Goal: Task Accomplishment & Management: Use online tool/utility

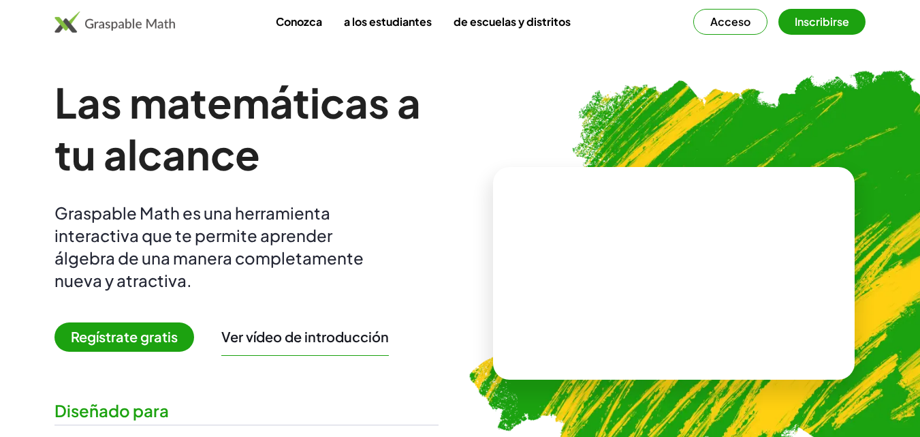
click at [911, 113] on img at bounding box center [742, 267] width 599 height 505
click at [828, 29] on button "Inscribirse" at bounding box center [822, 22] width 87 height 26
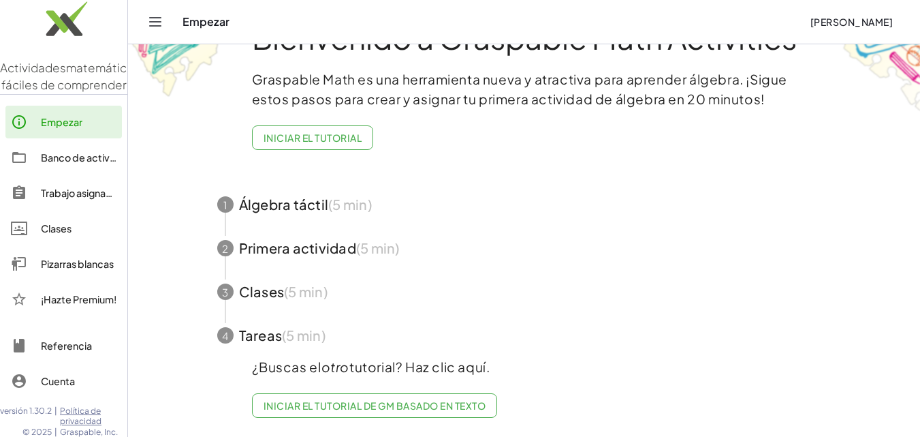
scroll to position [63, 0]
click at [279, 196] on span "button" at bounding box center [524, 205] width 647 height 44
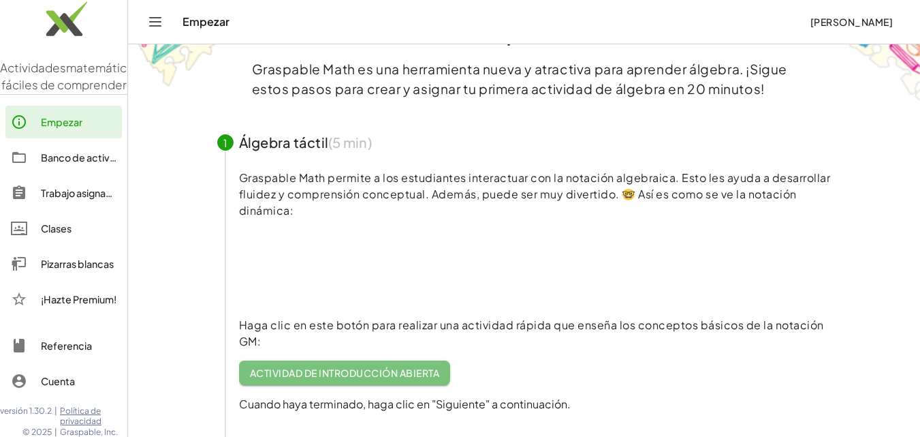
click at [343, 372] on font "Actividad de introducción abierta" at bounding box center [344, 372] width 189 height 12
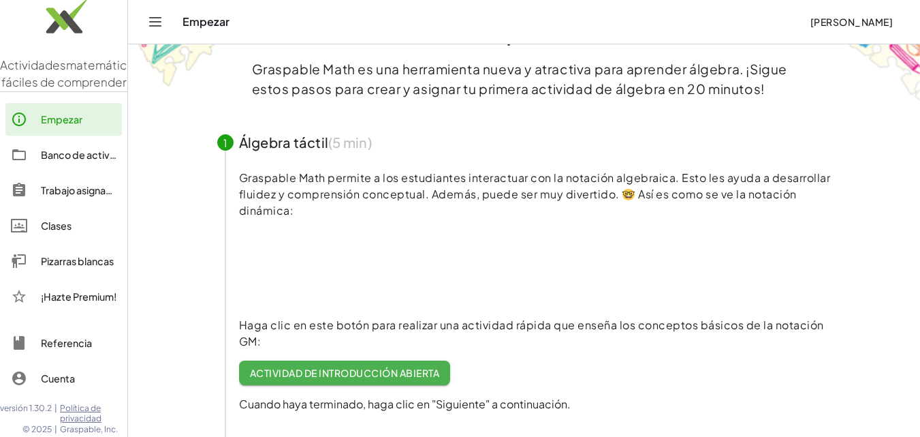
click at [196, 22] on div "Empezar" at bounding box center [491, 22] width 616 height 14
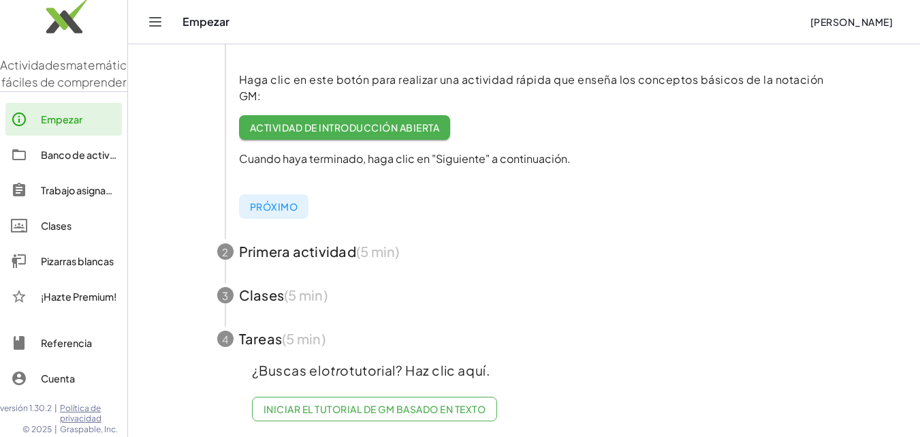
scroll to position [322, 0]
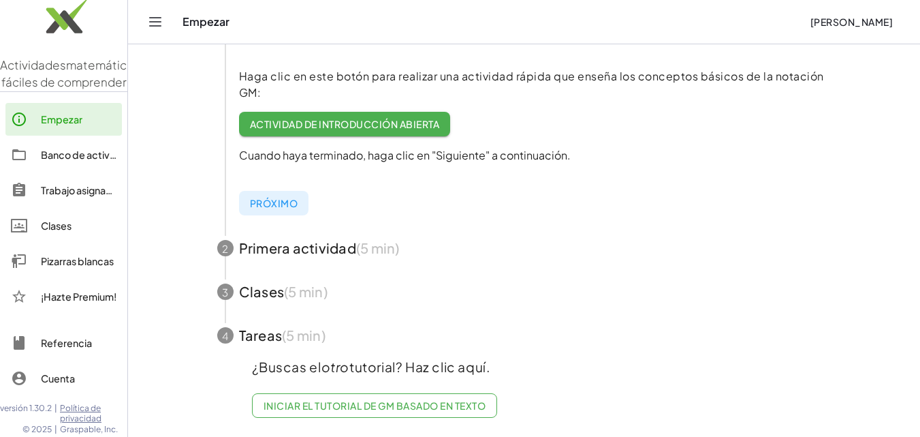
drag, startPoint x: 907, startPoint y: 357, endPoint x: 900, endPoint y: 386, distance: 29.6
click at [900, 386] on main "Bienvenido a Graspable Math Activities Graspable Math es una herramienta nueva …" at bounding box center [524, 63] width 792 height 748
click at [58, 257] on font "Pizarras blancas" at bounding box center [77, 261] width 73 height 12
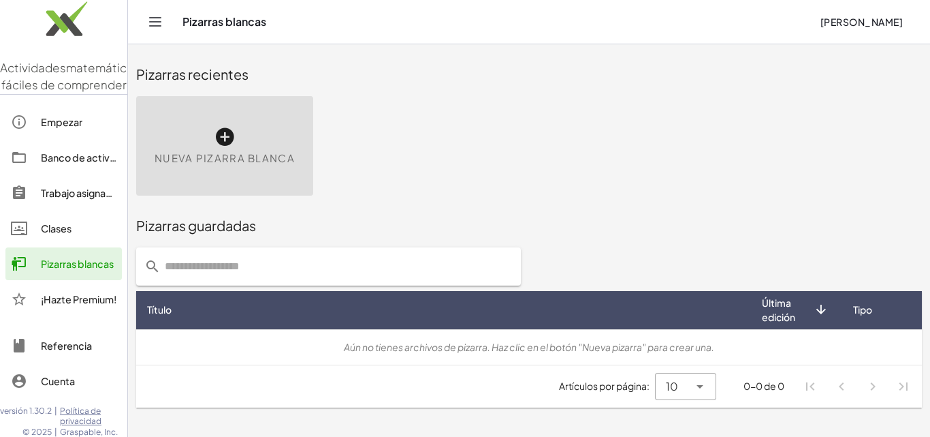
click at [228, 146] on icon at bounding box center [225, 137] width 22 height 22
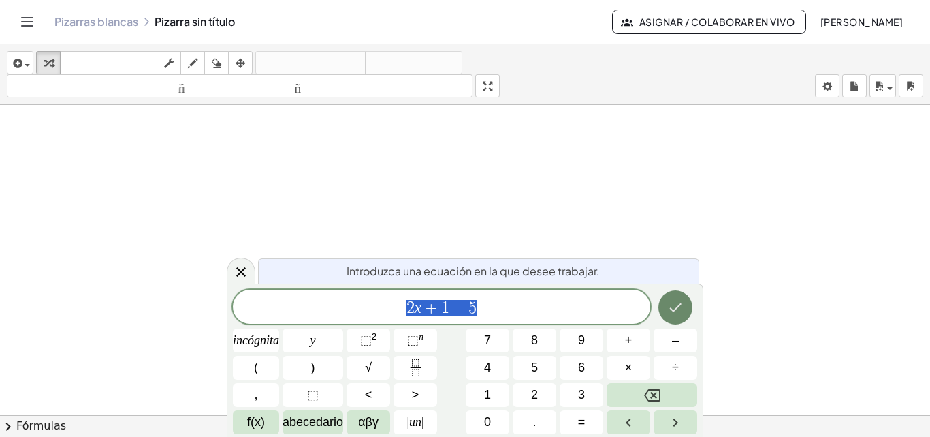
click at [661, 307] on button "Hecho" at bounding box center [676, 307] width 34 height 34
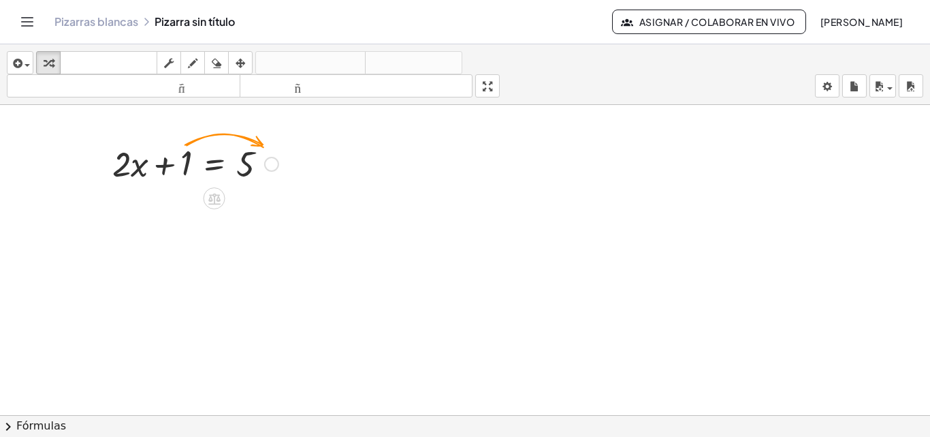
click at [166, 155] on div at bounding box center [196, 163] width 180 height 46
click at [211, 197] on icon at bounding box center [214, 199] width 12 height 12
click at [175, 200] on div "+ − × ÷" at bounding box center [220, 196] width 120 height 25
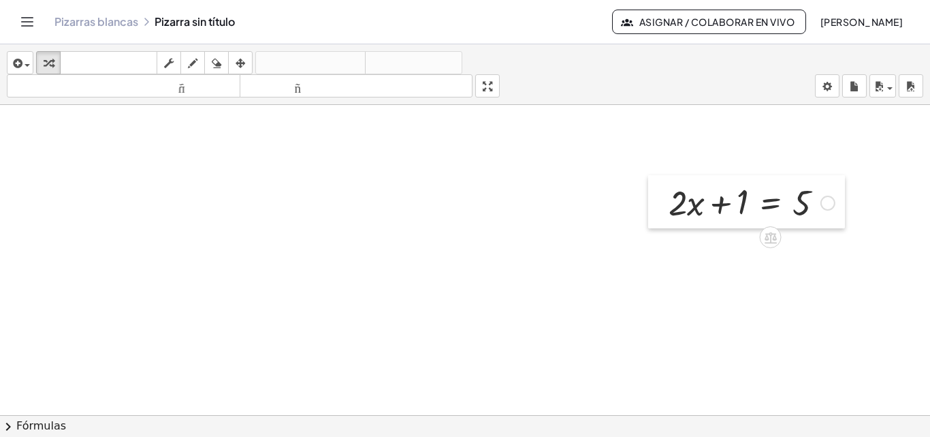
drag, startPoint x: 94, startPoint y: 146, endPoint x: 665, endPoint y: 179, distance: 571.8
click at [665, 179] on div at bounding box center [658, 201] width 20 height 53
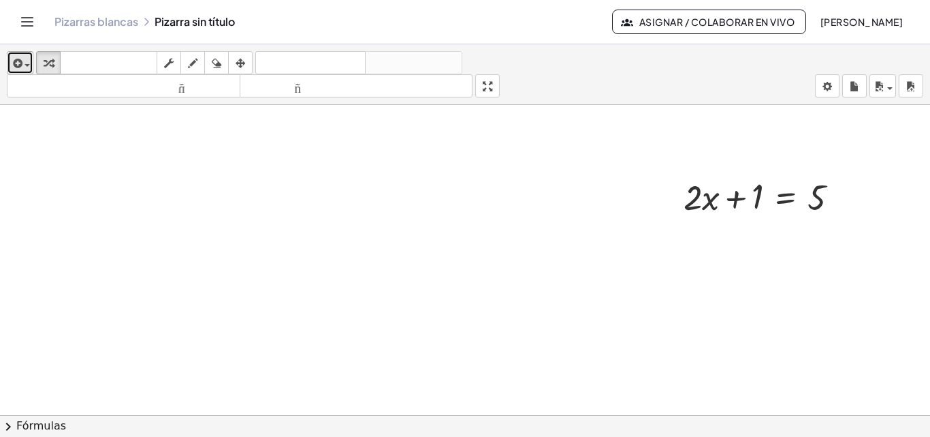
click at [16, 60] on icon "button" at bounding box center [16, 63] width 12 height 16
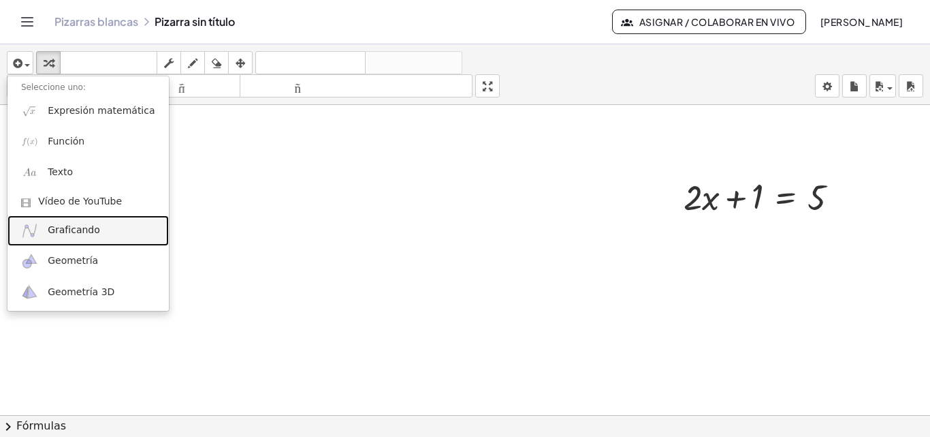
click at [68, 230] on font "Graficando" at bounding box center [74, 229] width 52 height 11
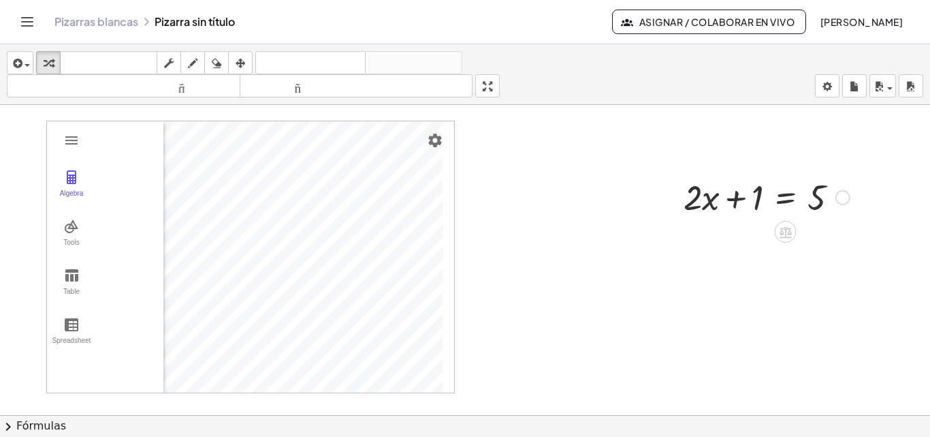
click at [751, 198] on div at bounding box center [767, 196] width 180 height 46
drag, startPoint x: 791, startPoint y: 195, endPoint x: 839, endPoint y: 204, distance: 48.5
click at [839, 202] on div at bounding box center [767, 196] width 180 height 46
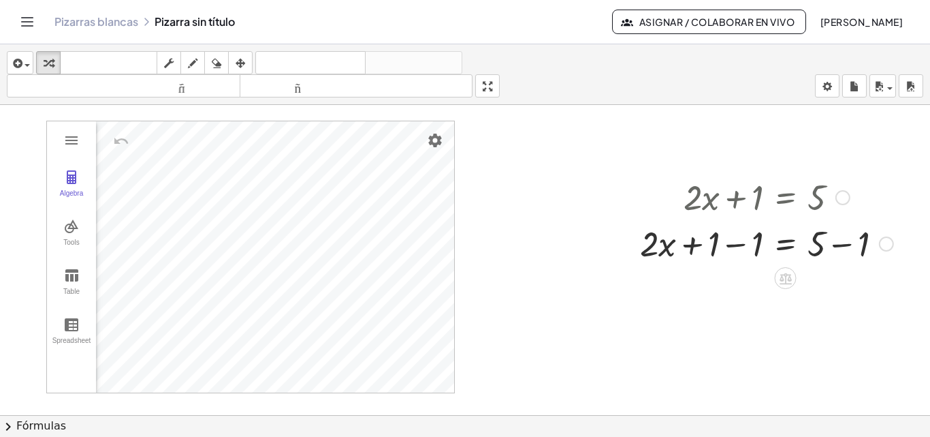
click at [739, 246] on div at bounding box center [766, 242] width 267 height 46
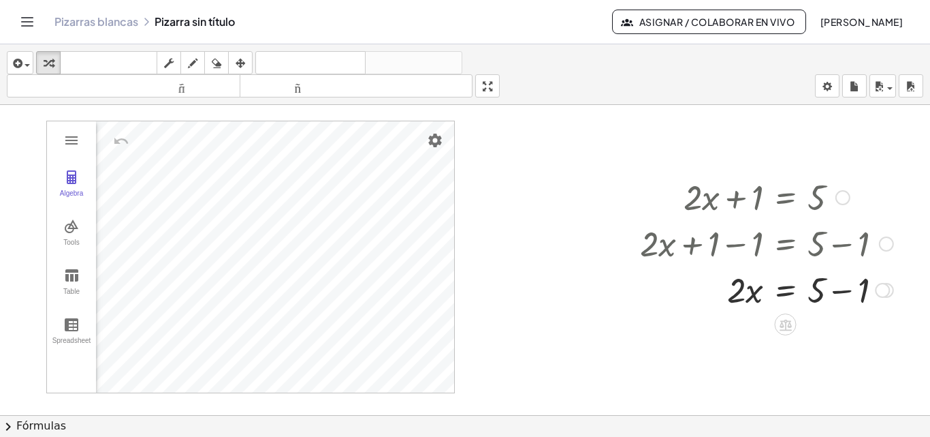
click at [847, 243] on div at bounding box center [766, 242] width 267 height 46
click at [841, 294] on div at bounding box center [766, 289] width 267 height 46
click at [82, 189] on div "Algebra" at bounding box center [72, 198] width 44 height 19
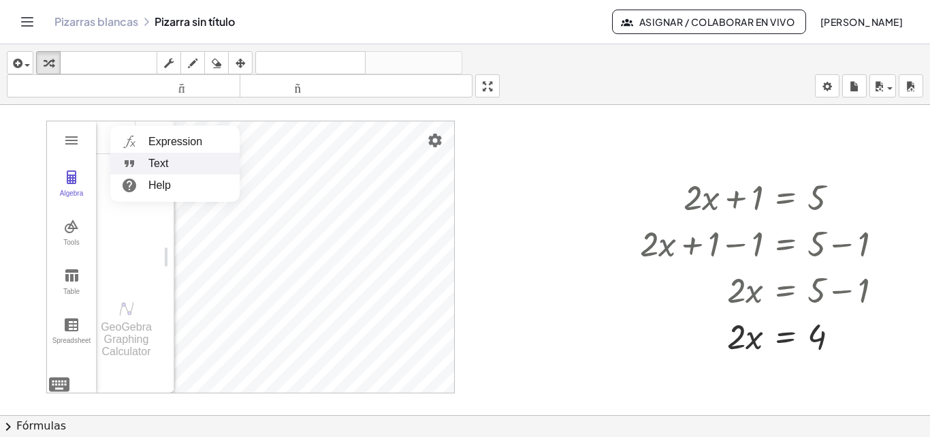
click at [153, 162] on li "Text" at bounding box center [174, 164] width 129 height 22
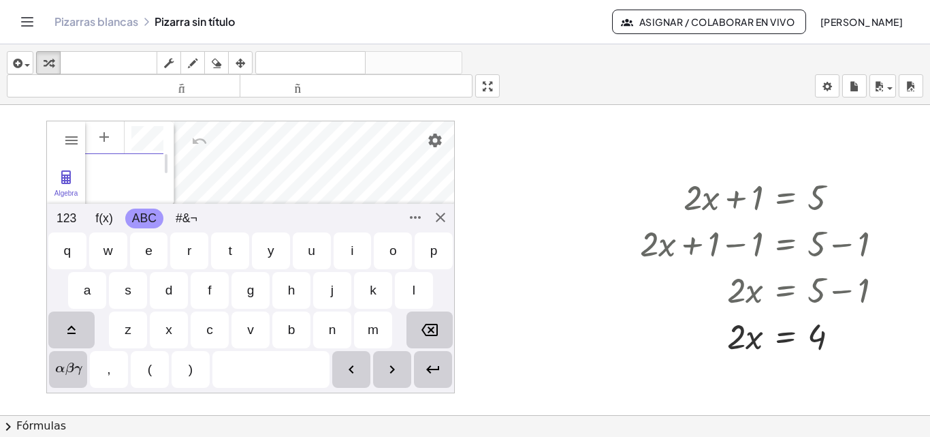
scroll to position [7, 0]
click at [112, 217] on button "f(x)" at bounding box center [104, 218] width 31 height 20
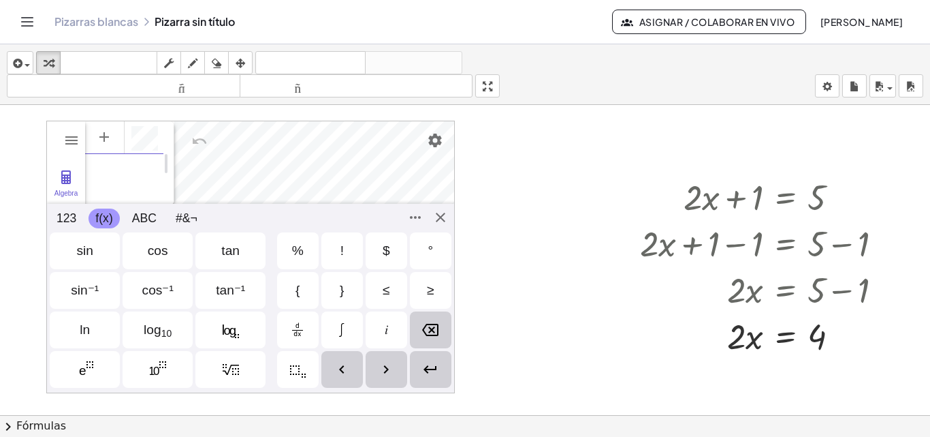
click at [526, 282] on div at bounding box center [465, 424] width 930 height 639
click at [475, 185] on div at bounding box center [465, 424] width 930 height 639
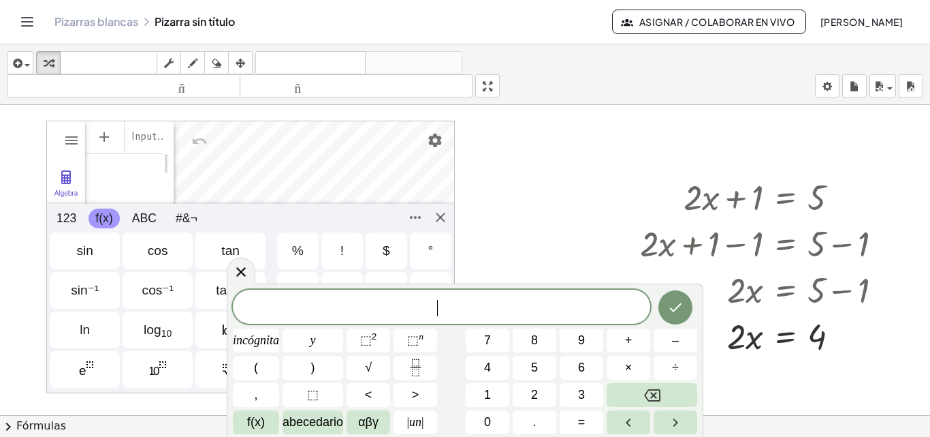
click at [499, 221] on div at bounding box center [465, 424] width 930 height 639
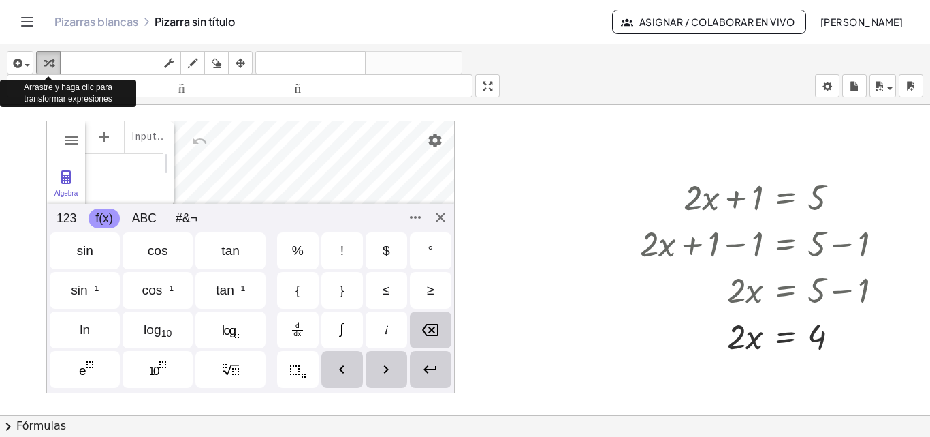
click at [52, 62] on icon "button" at bounding box center [49, 63] width 10 height 16
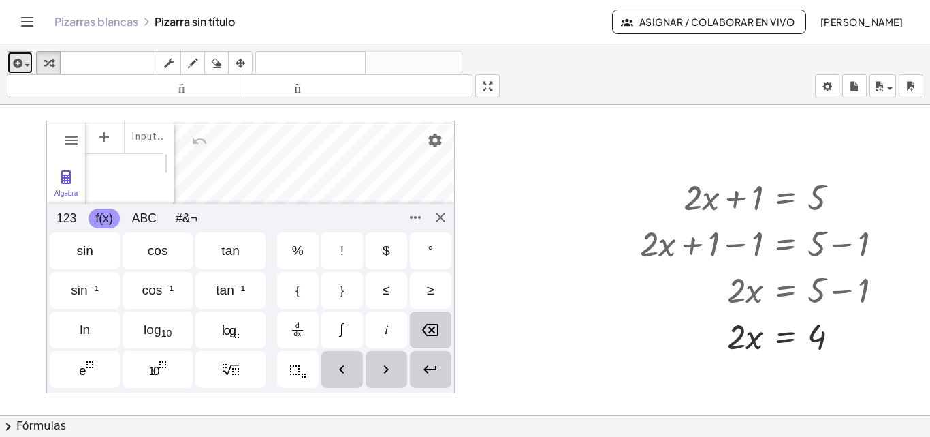
click at [26, 61] on div "button" at bounding box center [20, 62] width 20 height 16
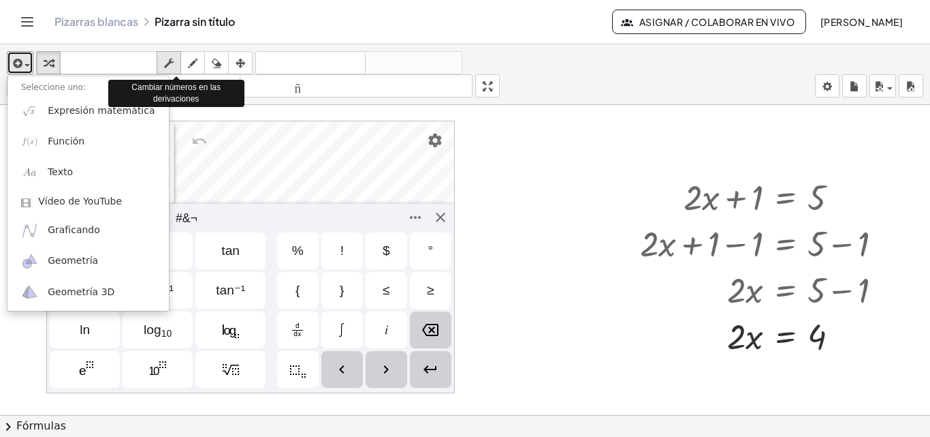
click at [172, 56] on icon "button" at bounding box center [169, 63] width 10 height 16
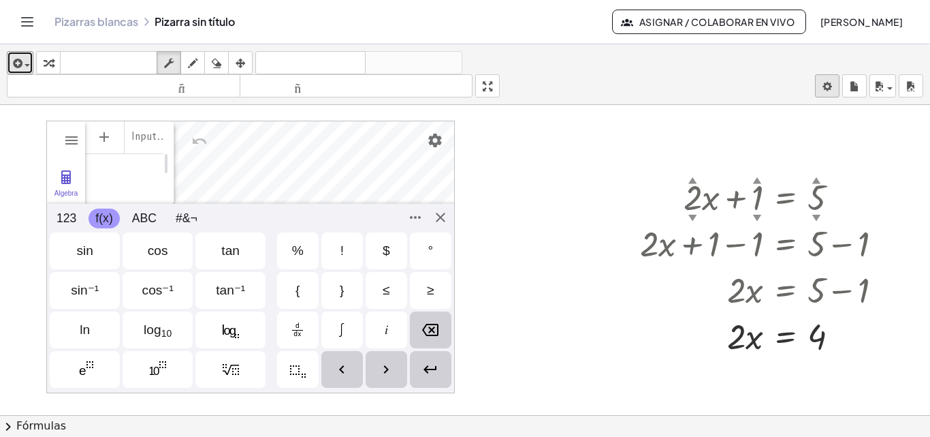
click at [832, 84] on body "Actividades matemáticas fáciles de comprender Empezar Banco de actividades Trab…" at bounding box center [465, 218] width 930 height 437
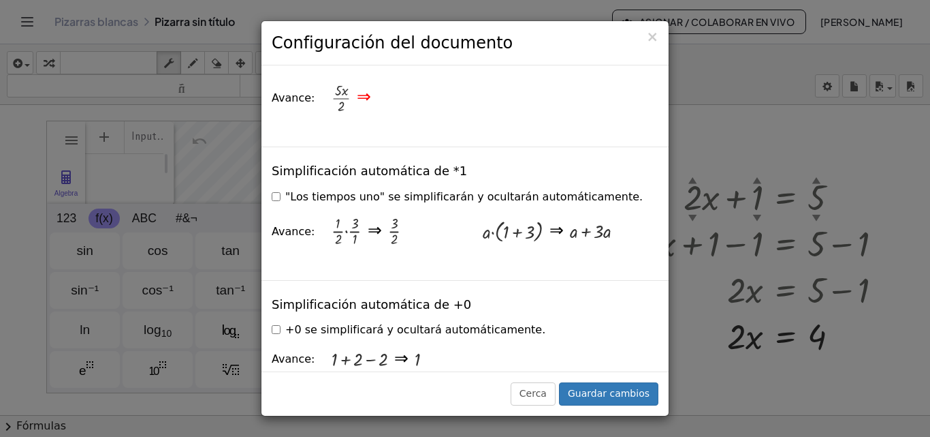
scroll to position [1738, 0]
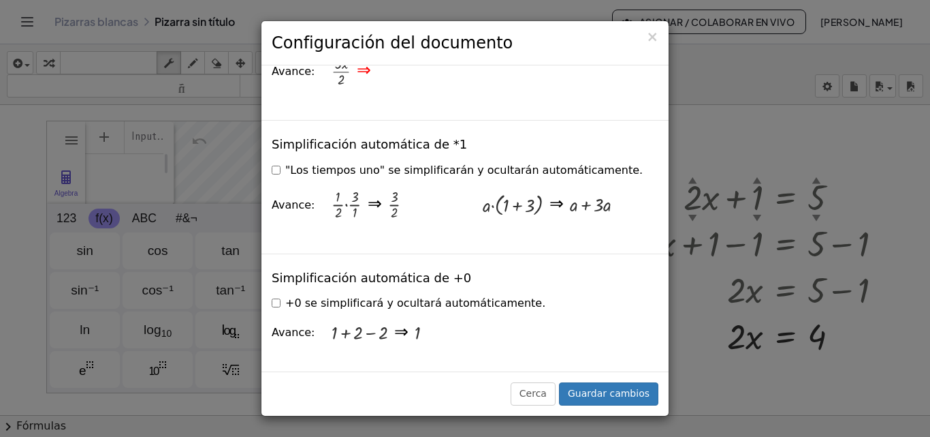
click at [657, 230] on div "Simplificación automática de *1 "Los tiempos uno" se simplificarán y ocultarán …" at bounding box center [465, 187] width 407 height 134
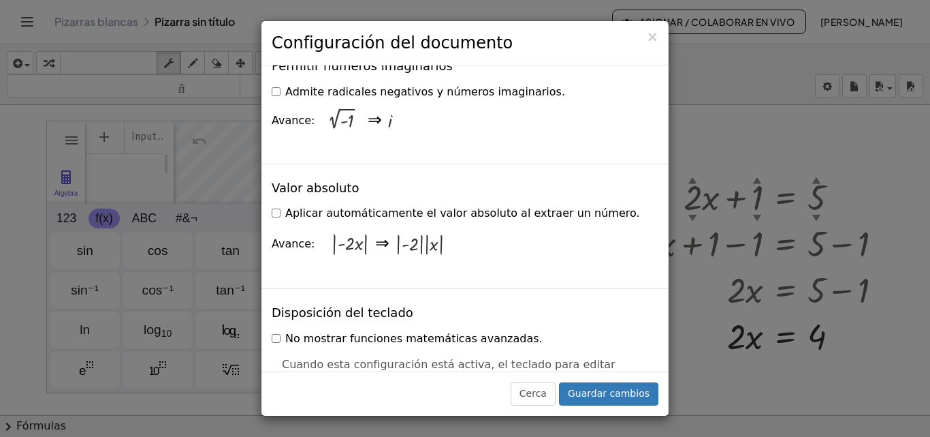
scroll to position [2647, 0]
click at [720, 169] on div "× Configuración del documento Estas configuraciones se guardan con el documento…" at bounding box center [465, 218] width 930 height 437
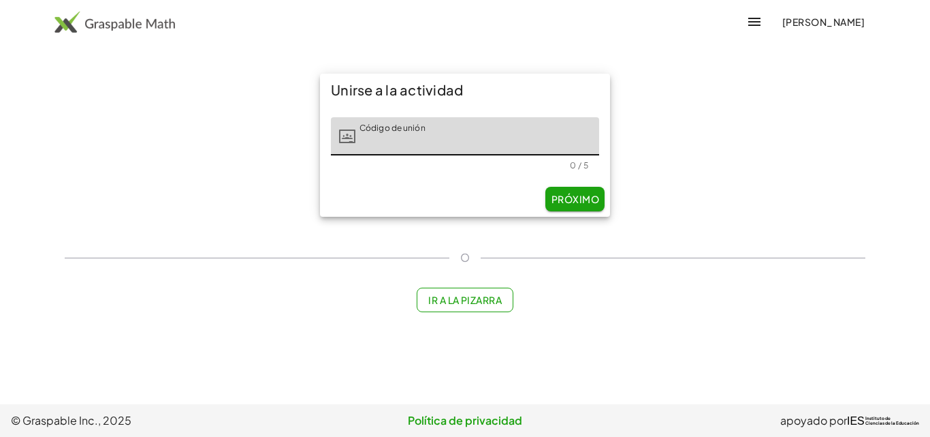
click at [448, 300] on font "Ir a la pizarra" at bounding box center [465, 300] width 74 height 12
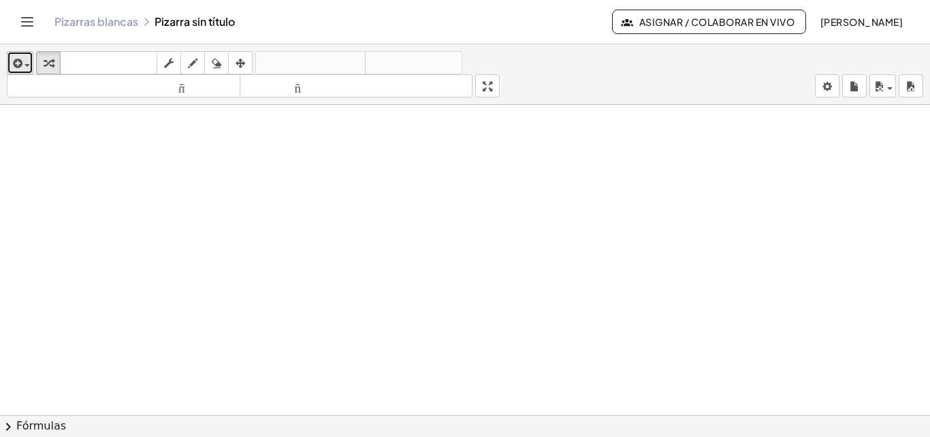
click at [20, 62] on icon "button" at bounding box center [16, 63] width 12 height 16
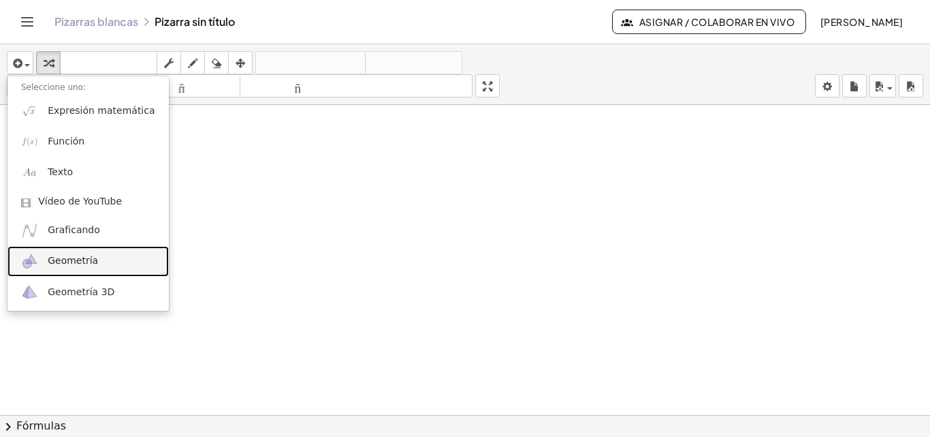
click at [74, 258] on font "Geometría" at bounding box center [73, 260] width 50 height 11
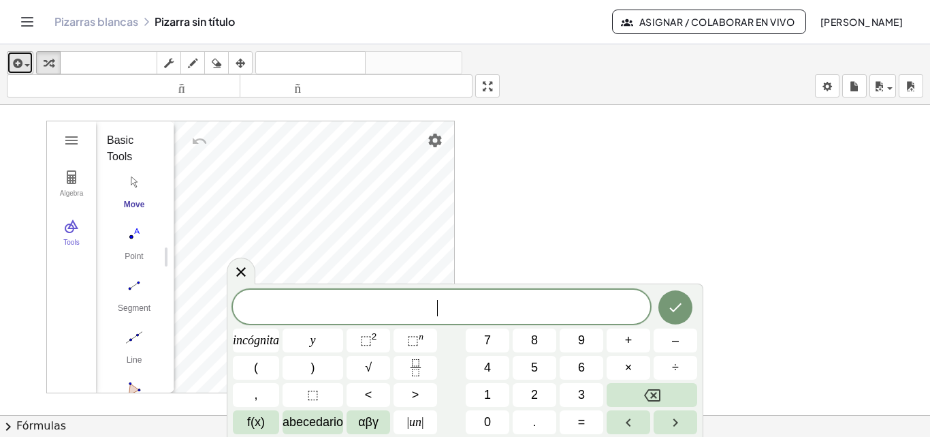
click at [27, 63] on div "button" at bounding box center [20, 62] width 20 height 16
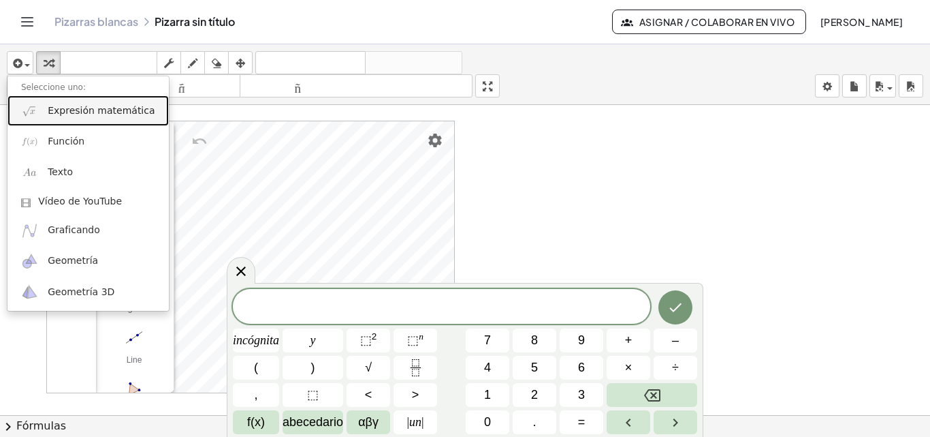
click at [58, 115] on font "Expresión matemática" at bounding box center [101, 110] width 107 height 11
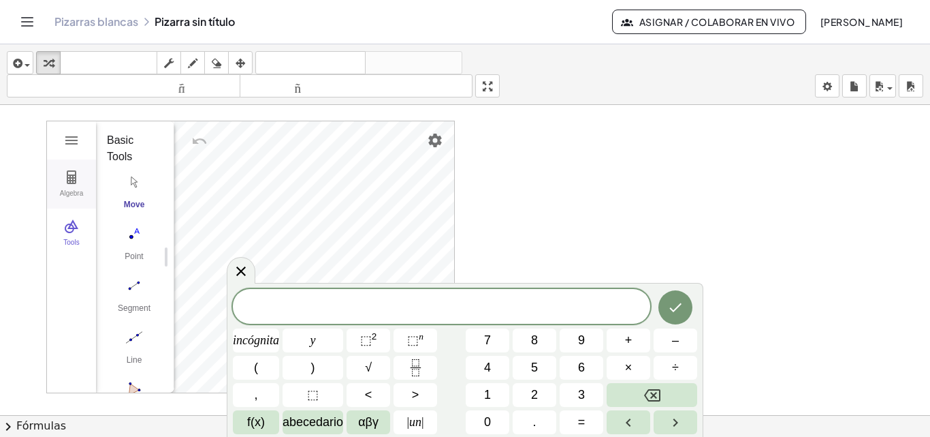
click at [72, 180] on img "Geometry" at bounding box center [71, 177] width 16 height 16
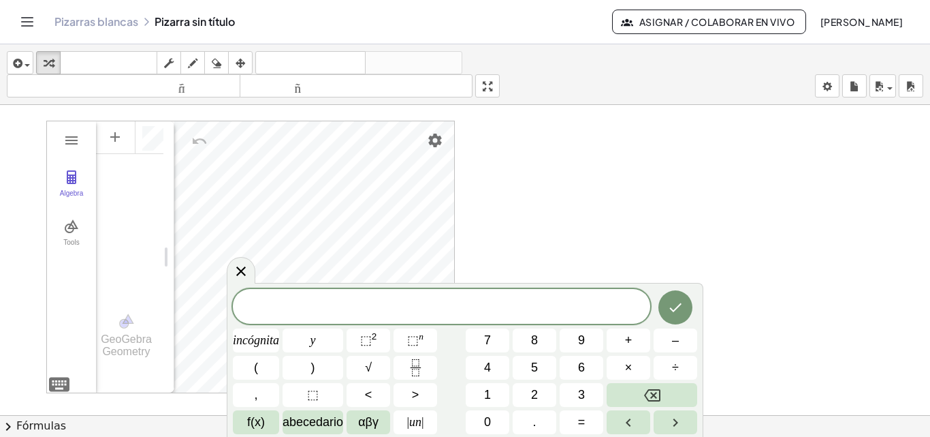
drag, startPoint x: 496, startPoint y: 91, endPoint x: 496, endPoint y: 150, distance: 59.3
click at [496, 150] on div "insertar Seleccione uno: Expresión matemática Función Texto Vídeo de YouTube Gr…" at bounding box center [465, 240] width 930 height 392
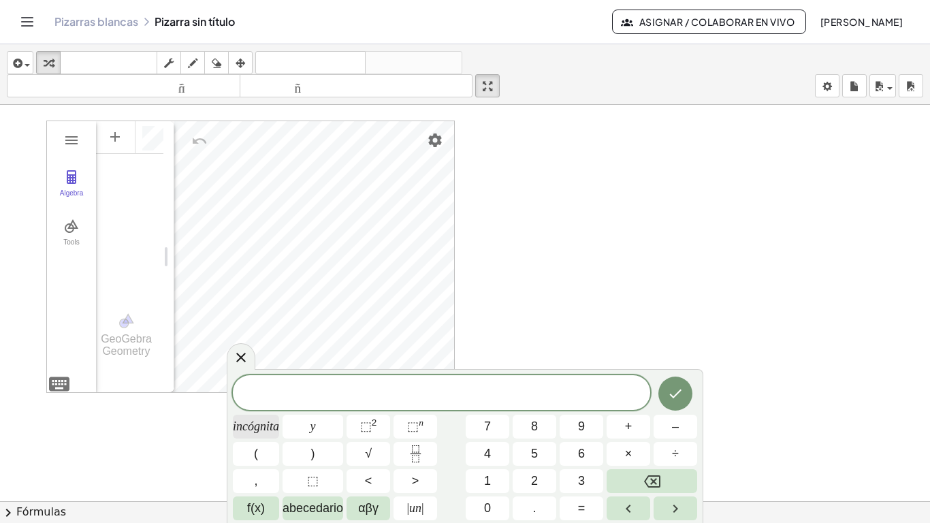
click at [256, 427] on font "incógnita" at bounding box center [256, 427] width 46 height 14
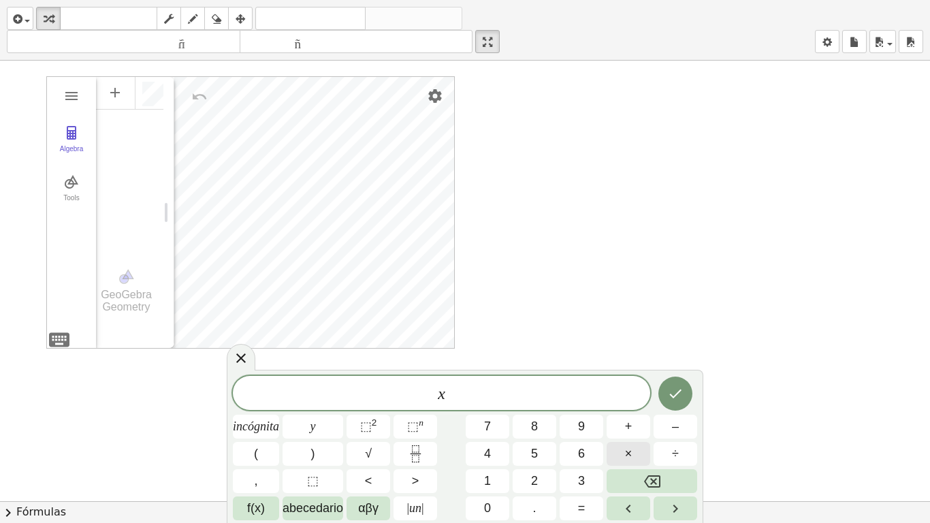
click at [626, 436] on font "×" at bounding box center [628, 454] width 7 height 14
click at [633, 427] on button "+" at bounding box center [629, 427] width 44 height 24
click at [441, 394] on span "·" at bounding box center [440, 394] width 10 height 16
click at [456, 398] on span "x + ​" at bounding box center [442, 394] width 418 height 19
click at [316, 425] on button "y" at bounding box center [313, 427] width 61 height 24
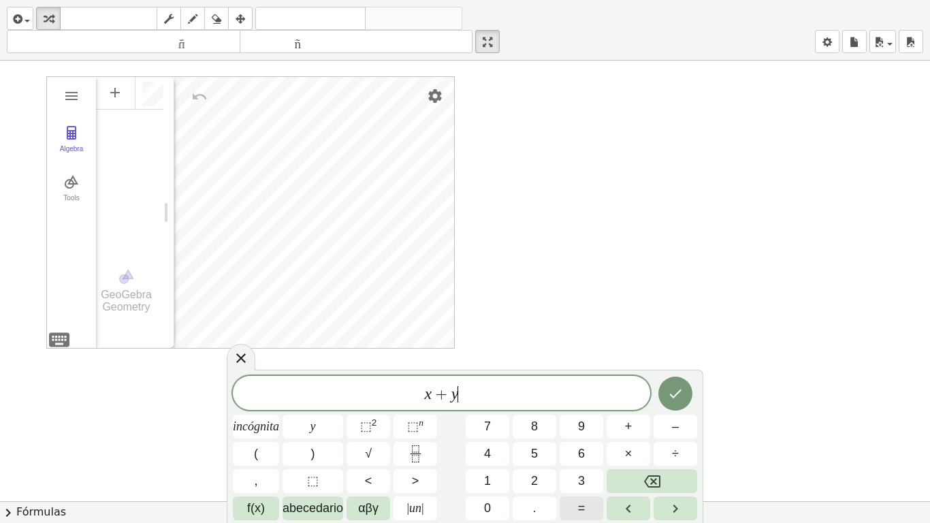
click at [586, 436] on button "=" at bounding box center [582, 509] width 44 height 24
click at [537, 432] on font "8" at bounding box center [534, 427] width 7 height 14
click at [683, 391] on icon "Hecho" at bounding box center [676, 394] width 16 height 16
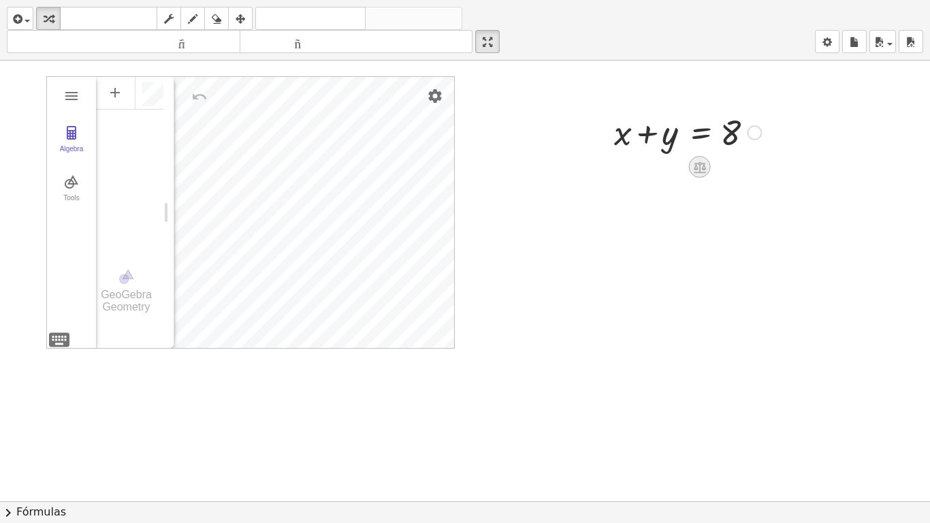
click at [706, 169] on icon at bounding box center [700, 167] width 14 height 14
drag, startPoint x: 621, startPoint y: 136, endPoint x: 757, endPoint y: 148, distance: 136.1
click at [757, 148] on div at bounding box center [688, 131] width 161 height 46
click at [601, 178] on div at bounding box center [688, 178] width 256 height 46
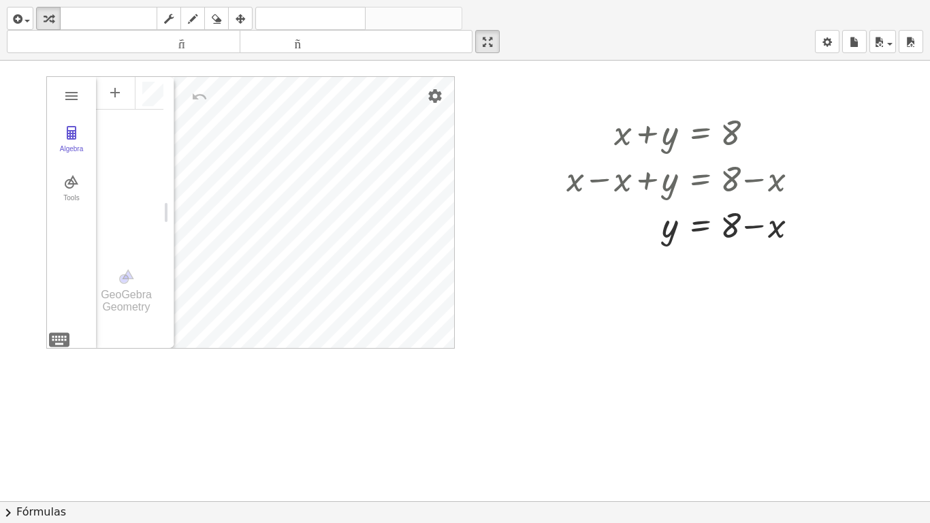
click at [583, 345] on div at bounding box center [465, 501] width 930 height 881
click at [22, 20] on icon "button" at bounding box center [16, 19] width 12 height 16
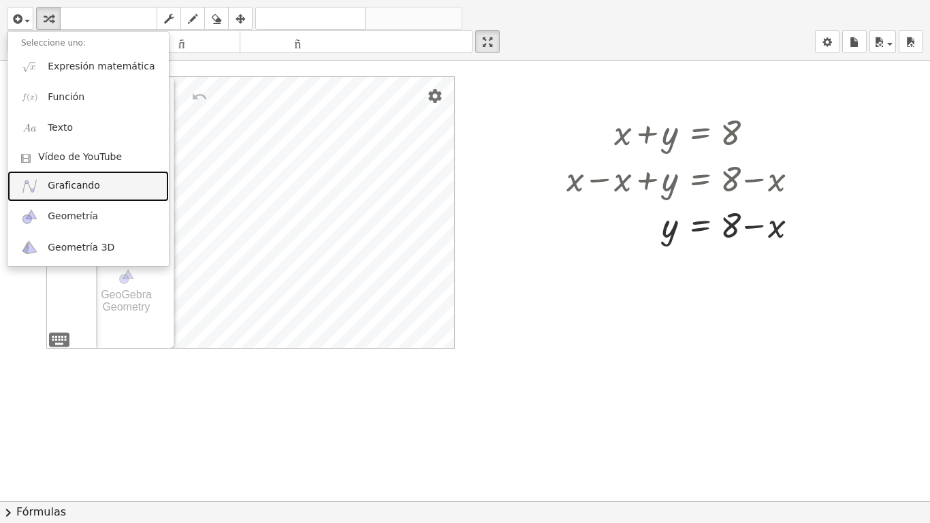
click at [61, 185] on font "Graficando" at bounding box center [74, 185] width 52 height 11
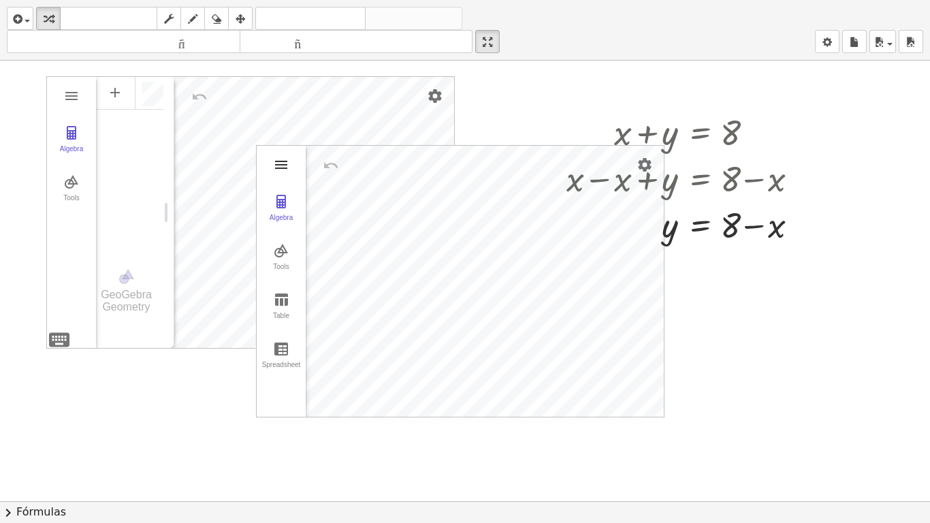
click at [210, 138] on div "Algebra Tools GeoGebra Geometry Basic Tools Move Point Segment Line Polygon Cir…" at bounding box center [465, 501] width 930 height 881
click at [283, 201] on img "Graphing Calculator" at bounding box center [281, 201] width 16 height 16
drag, startPoint x: 785, startPoint y: 228, endPoint x: 824, endPoint y: 230, distance: 38.2
click at [821, 228] on div "Algebra Tools GeoGebra Geometry Basic Tools Move Point Segment Line Polygon Cir…" at bounding box center [465, 501] width 930 height 881
drag, startPoint x: 826, startPoint y: 233, endPoint x: 781, endPoint y: 228, distance: 45.9
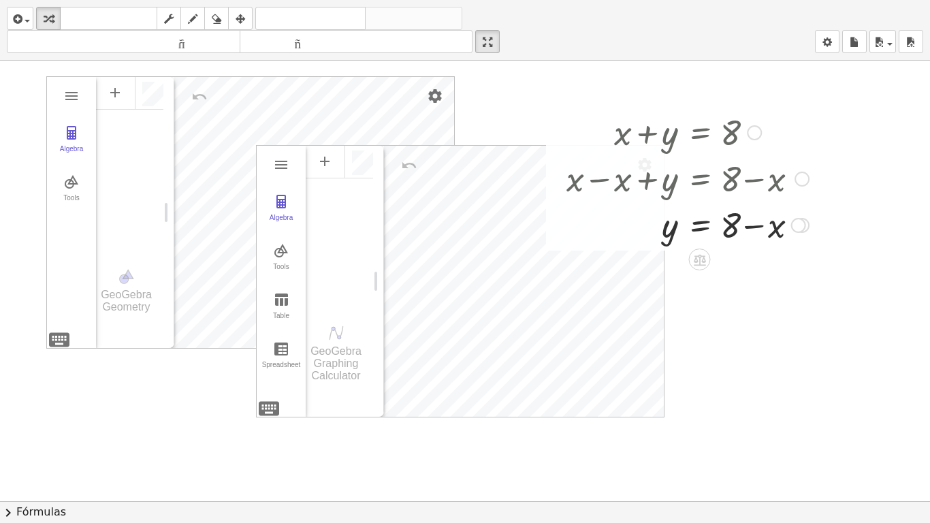
click at [771, 229] on div "Algebra Tools GeoGebra Geometry Basic Tools Move Point Segment Line Polygon Cir…" at bounding box center [465, 501] width 930 height 881
click at [800, 225] on div at bounding box center [799, 225] width 15 height 15
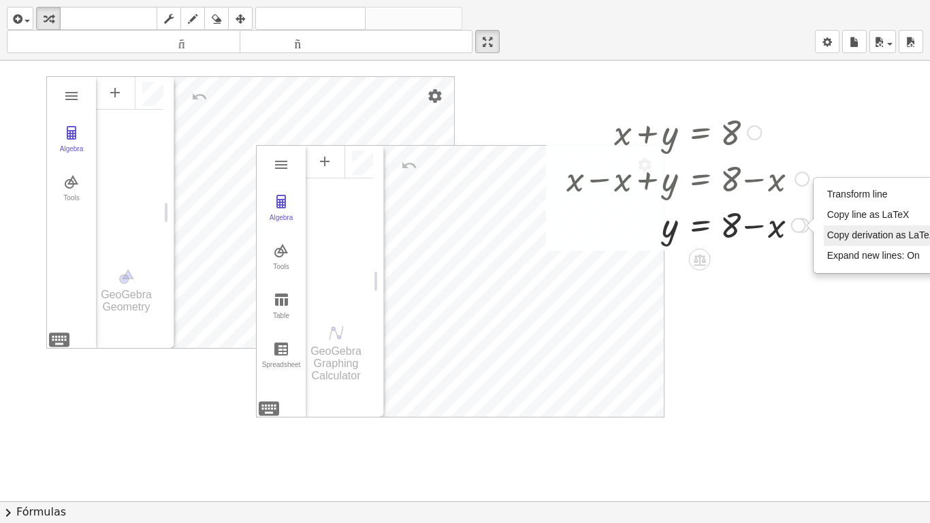
click at [837, 238] on span "Copy derivation as LaTeX" at bounding box center [882, 235] width 109 height 11
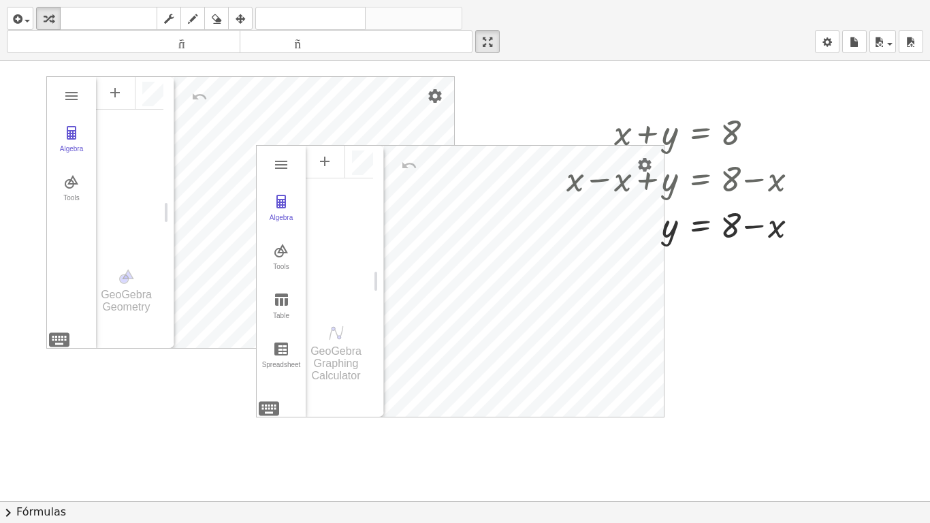
click at [342, 234] on div "Algebra" at bounding box center [339, 224] width 67 height 161
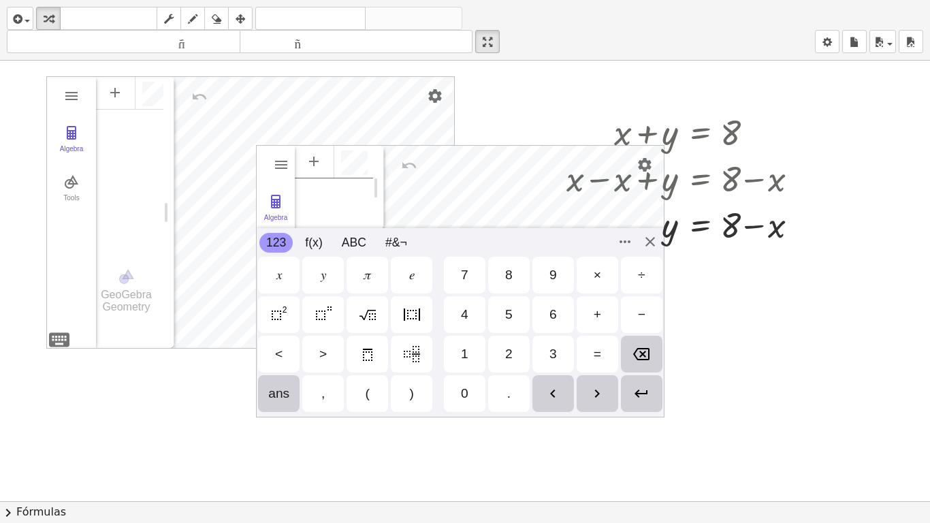
scroll to position [7, 0]
type textarea "**********"
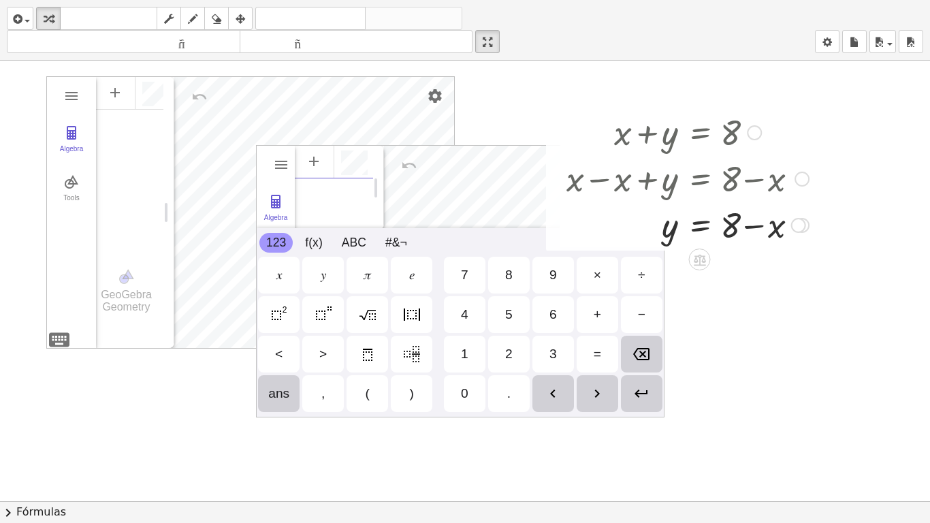
click at [796, 224] on div "Copiado done" at bounding box center [799, 225] width 15 height 15
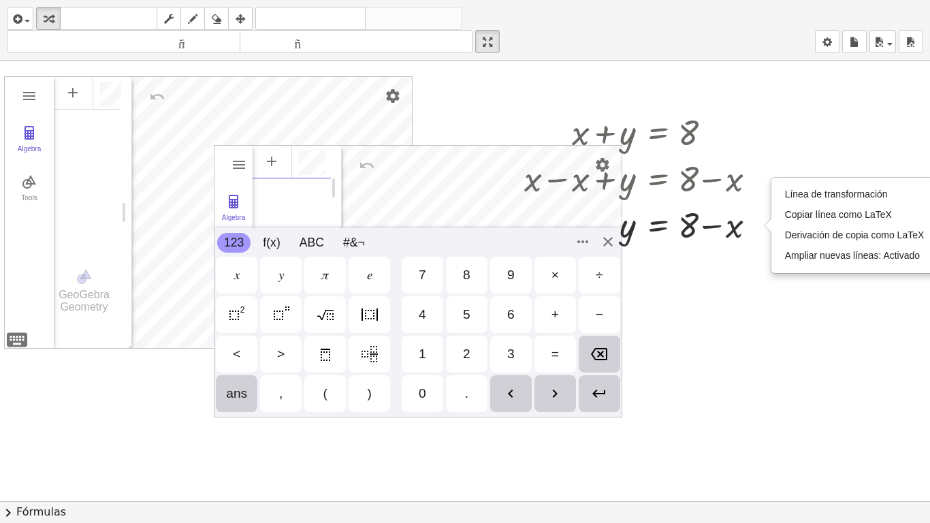
scroll to position [0, 57]
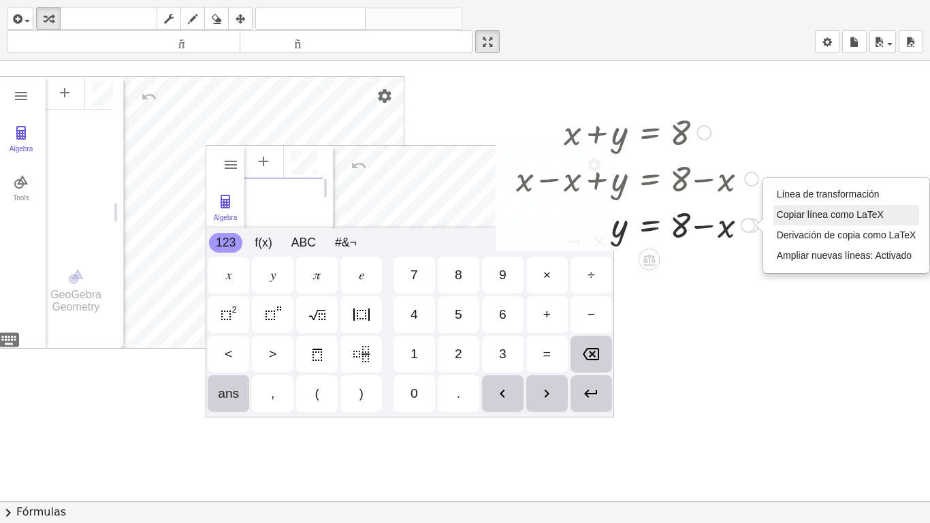
click at [839, 210] on font "Copiar línea como LaTeX" at bounding box center [830, 214] width 107 height 11
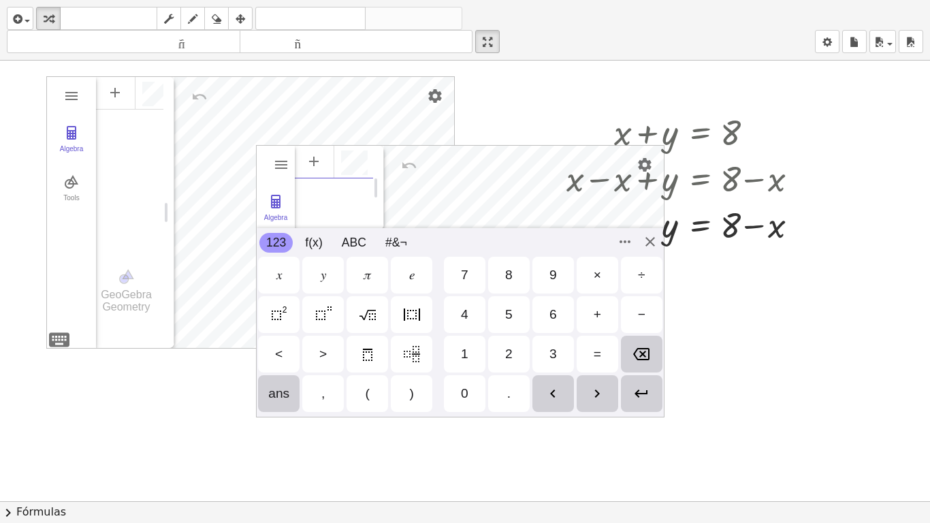
scroll to position [1881, 3]
paste textarea "*****"
type textarea "**********"
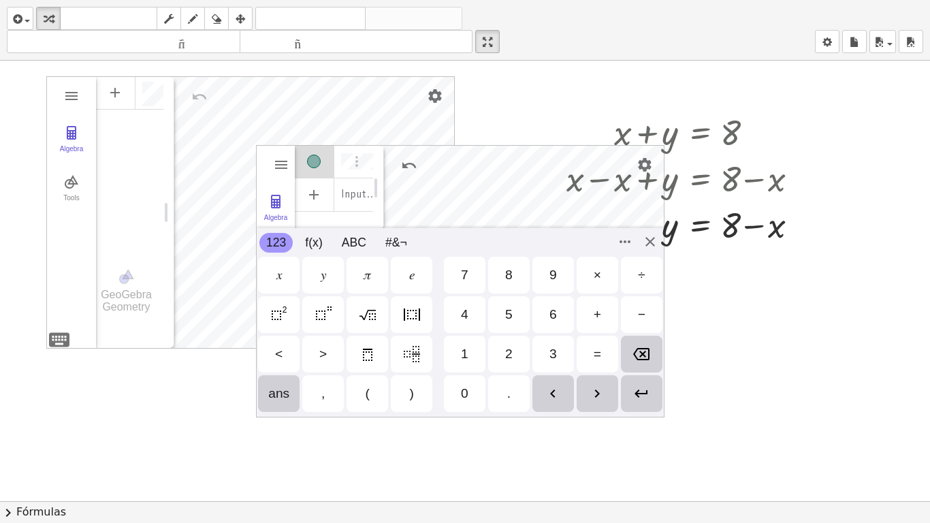
click at [210, 157] on div "**********" at bounding box center [465, 501] width 930 height 881
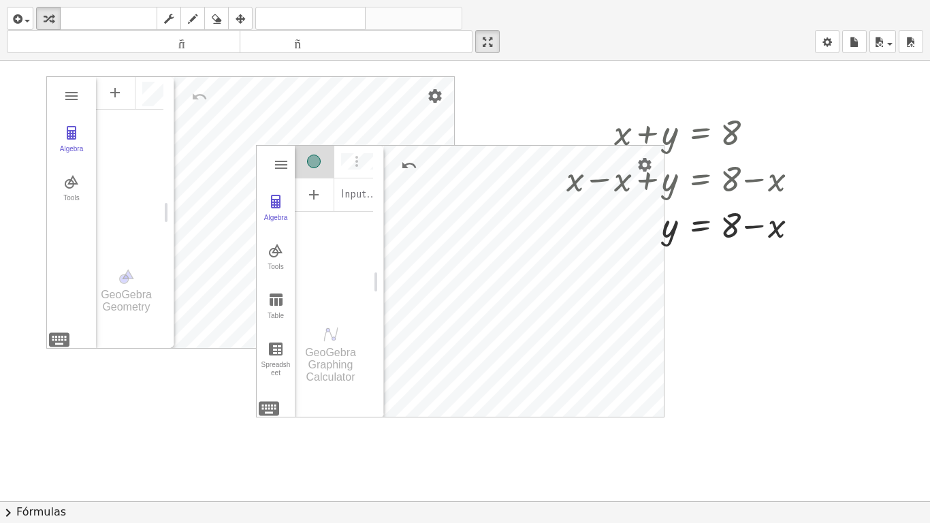
drag, startPoint x: 262, startPoint y: 156, endPoint x: 151, endPoint y: 184, distance: 114.5
click at [151, 184] on div "**********" at bounding box center [465, 501] width 930 height 881
drag, startPoint x: 702, startPoint y: 133, endPoint x: 762, endPoint y: 141, distance: 60.5
click at [762, 141] on div at bounding box center [688, 131] width 256 height 46
click at [354, 166] on img "Options" at bounding box center [357, 161] width 16 height 16
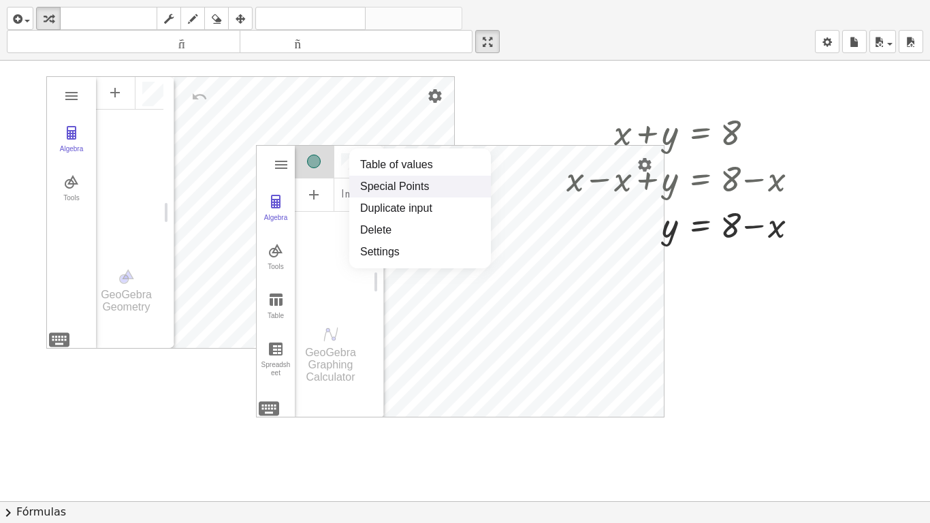
click at [296, 368] on div "GeoGebra Graphing Calculator" at bounding box center [331, 365] width 72 height 37
drag, startPoint x: 664, startPoint y: 414, endPoint x: 698, endPoint y: 434, distance: 39.4
click at [698, 434] on div "**********" at bounding box center [465, 501] width 930 height 881
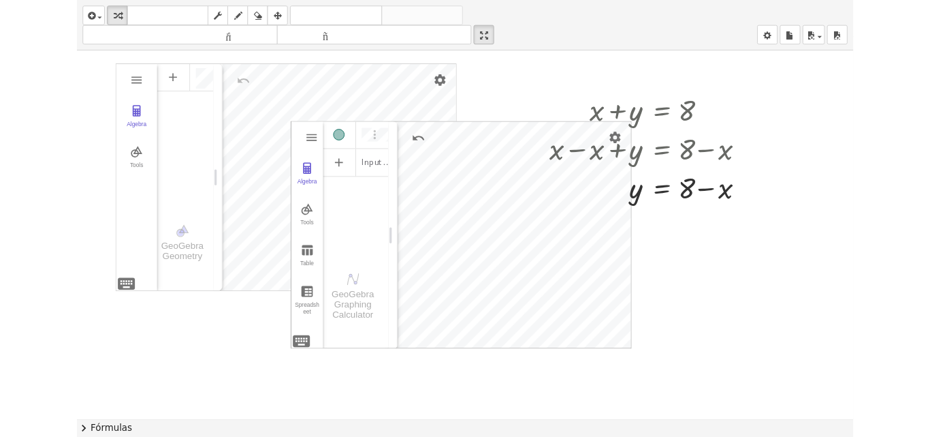
scroll to position [0, 40]
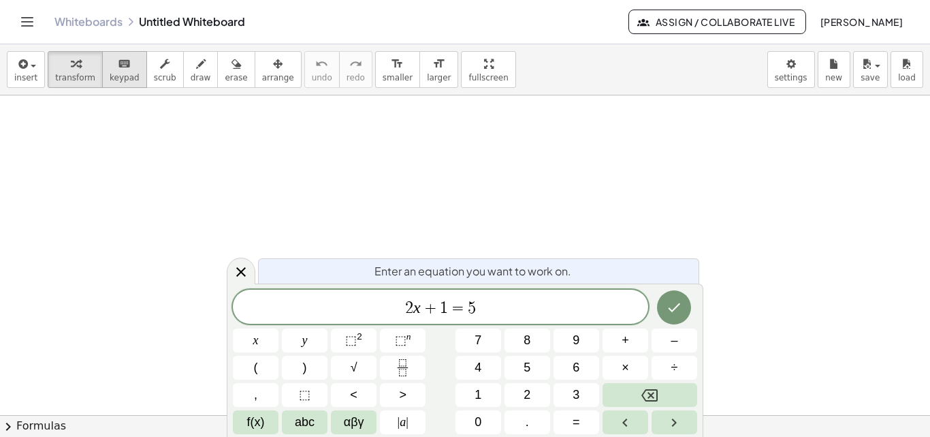
click at [118, 68] on icon "keyboard" at bounding box center [124, 64] width 13 height 16
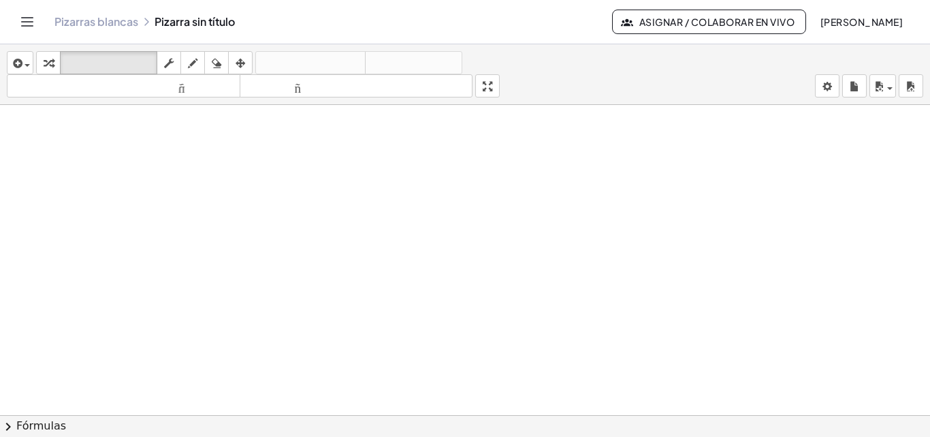
click at [34, 14] on icon "Cambiar navegación" at bounding box center [27, 22] width 16 height 16
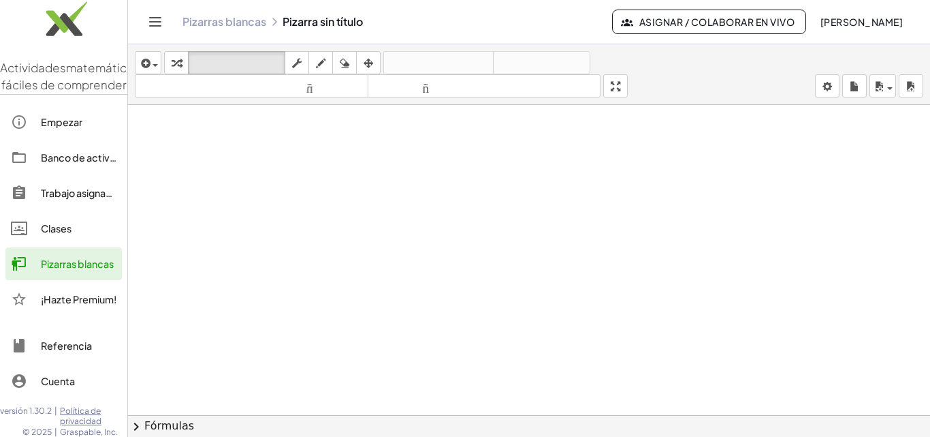
click at [87, 280] on link "Pizarras blancas" at bounding box center [63, 263] width 116 height 33
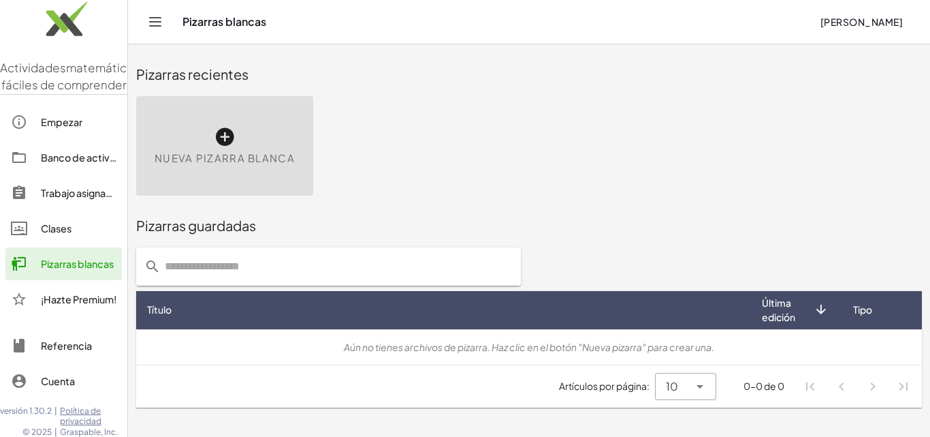
click at [705, 388] on icon at bounding box center [700, 386] width 16 height 16
